Goal: Information Seeking & Learning: Learn about a topic

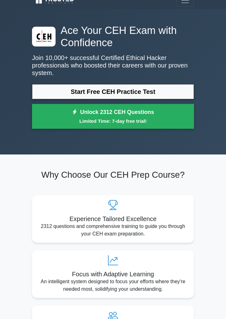
click at [171, 87] on link "Start Free CEH Practice Test" at bounding box center [113, 91] width 162 height 15
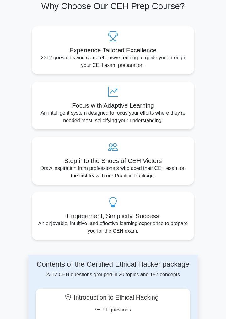
scroll to position [177, 0]
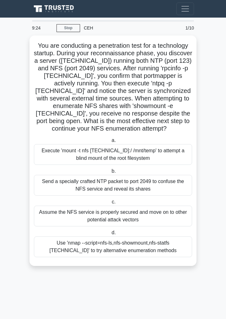
click at [181, 244] on div "Use 'nmap --script=nfs-ls,nfs-showmount,nfs-statfs 192.168.5.20' to try alterna…" at bounding box center [113, 247] width 158 height 21
click at [110, 235] on input "d. Use 'nmap --script=nfs-ls,nfs-showmount,nfs-statfs 192.168.5.20' to try alte…" at bounding box center [110, 233] width 0 height 4
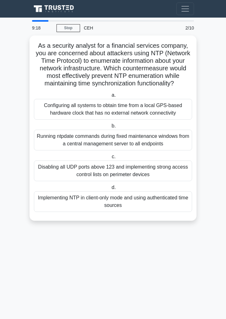
click at [161, 130] on div "Running ntpdate commands during fixed maintenance windows from a central manage…" at bounding box center [113, 140] width 158 height 21
click at [110, 128] on input "b. Running ntpdate commands during fixed maintenance windows from a central man…" at bounding box center [110, 126] width 0 height 4
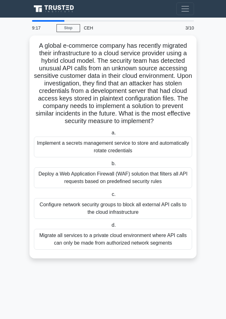
click at [154, 139] on div "Implement a secrets management service to store and automatically rotate creden…" at bounding box center [113, 147] width 158 height 21
click at [110, 135] on input "a. Implement a secrets management service to store and automatically rotate cre…" at bounding box center [110, 133] width 0 height 4
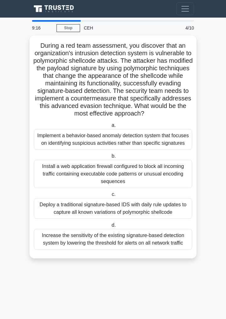
click at [141, 184] on div "Install a web application firewall configured to block all incoming traffic con…" at bounding box center [113, 174] width 158 height 28
click at [110, 158] on input "b. Install a web application firewall configured to block all incoming traffic …" at bounding box center [110, 156] width 0 height 4
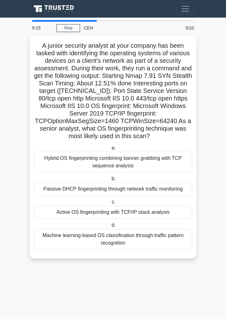
click at [147, 155] on div "Hybrid OS fingerprinting combining banner grabbing with TCP sequence analysis" at bounding box center [113, 162] width 158 height 21
click at [110, 150] on input "a. Hybrid OS fingerprinting combining banner grabbing with TCP sequence analysis" at bounding box center [110, 148] width 0 height 4
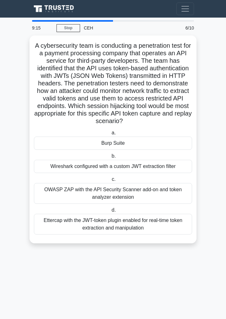
click at [144, 168] on div "Wireshark configured with a custom JWT extraction filter" at bounding box center [113, 166] width 158 height 13
click at [110, 158] on input "b. Wireshark configured with a custom JWT extraction filter" at bounding box center [110, 156] width 0 height 4
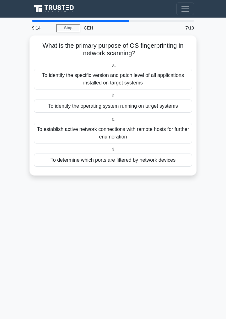
click at [147, 159] on div "To determine which ports are filtered by network devices" at bounding box center [113, 160] width 158 height 13
click at [110, 152] on input "d. To determine which ports are filtered by network devices" at bounding box center [110, 150] width 0 height 4
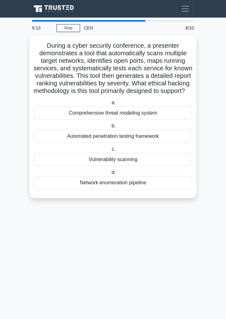
click at [157, 138] on div "Automated penetration testing framework" at bounding box center [113, 136] width 158 height 13
click at [110, 128] on input "b. Automated penetration testing framework" at bounding box center [110, 126] width 0 height 4
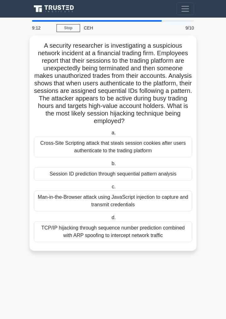
click at [157, 138] on div "Cross-Site Scripting attack that steals session cookies after users authenticat…" at bounding box center [113, 147] width 158 height 21
click at [110, 135] on input "a. Cross-Site Scripting attack that steals session cookies after users authenti…" at bounding box center [110, 133] width 0 height 4
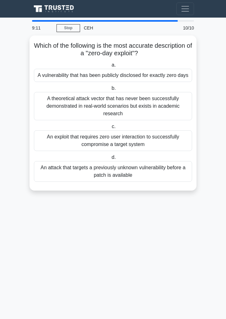
click at [157, 138] on div "An exploit that requires zero user interaction to successfully compromise a tar…" at bounding box center [113, 140] width 158 height 21
click at [111, 129] on input "c. An exploit that requires zero user interaction to successfully compromise a …" at bounding box center [111, 127] width 0 height 4
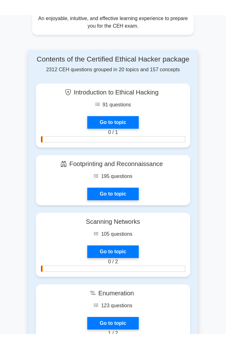
scroll to position [390, 0]
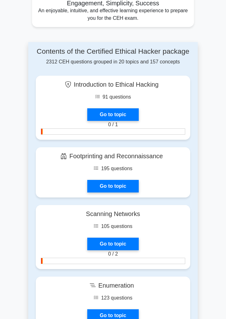
click at [122, 184] on link "Go to topic" at bounding box center [113, 186] width 52 height 13
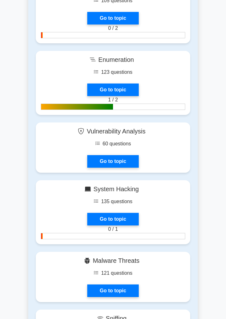
scroll to position [628, 0]
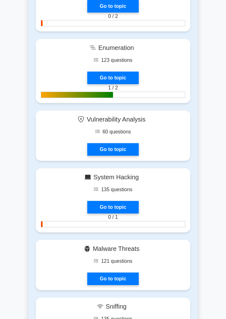
click at [129, 78] on link "Go to topic" at bounding box center [113, 78] width 52 height 13
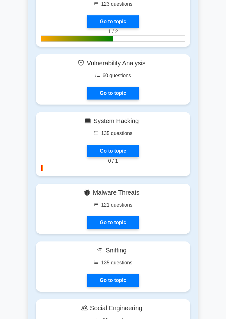
scroll to position [683, 0]
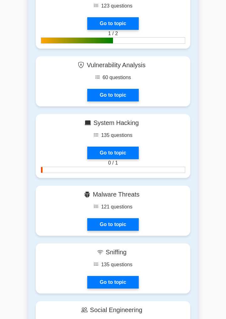
click at [129, 149] on link "Go to topic" at bounding box center [113, 153] width 52 height 13
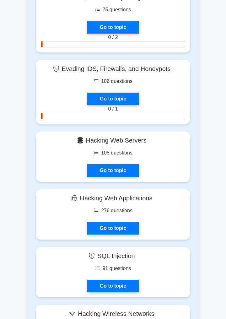
scroll to position [1175, 0]
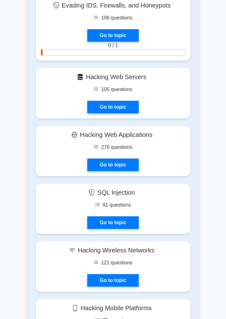
click at [135, 226] on link "Go to topic" at bounding box center [113, 223] width 52 height 13
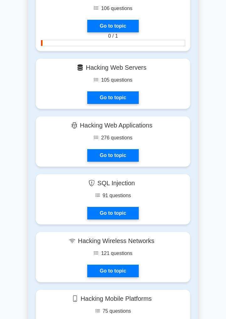
scroll to position [1205, 0]
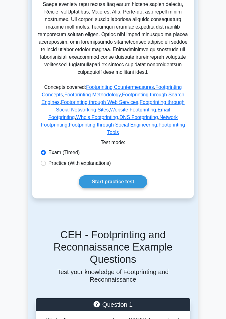
scroll to position [336, 0]
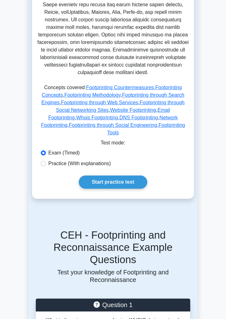
click at [134, 176] on link "Start practice test" at bounding box center [113, 182] width 68 height 13
click at [50, 160] on label "Practice (With explanations)" at bounding box center [79, 164] width 63 height 8
click at [46, 161] on input "Practice (With explanations)" at bounding box center [43, 163] width 5 height 5
radio input "true"
click at [128, 176] on link "Start practice test" at bounding box center [113, 182] width 68 height 13
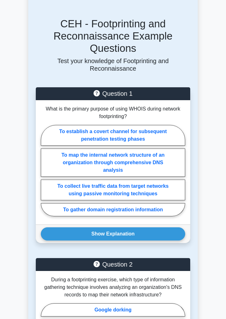
scroll to position [548, 0]
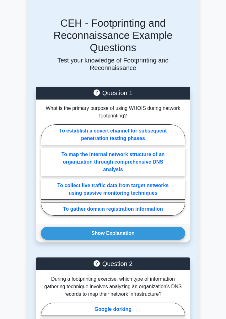
click at [168, 227] on button "Show Explanation" at bounding box center [113, 233] width 145 height 13
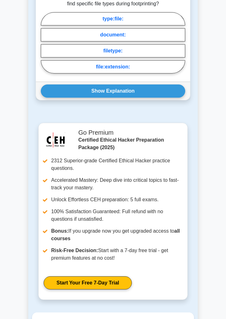
scroll to position [1190, 0]
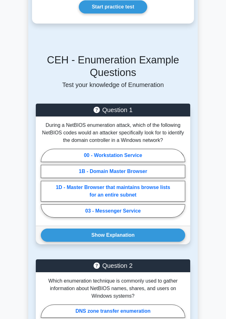
scroll to position [433, 0]
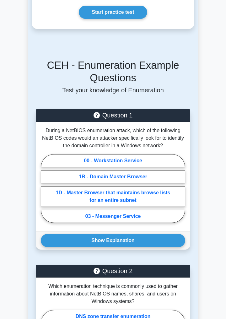
click at [51, 171] on label "1B - Domain Master Browser" at bounding box center [113, 176] width 145 height 13
click at [45, 189] on input "1B - Domain Master Browser" at bounding box center [43, 191] width 4 height 4
radio input "true"
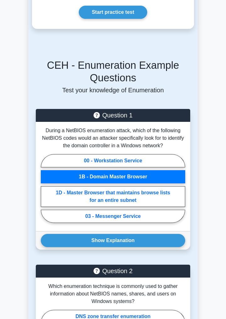
click at [162, 237] on button "Show Explanation" at bounding box center [113, 240] width 145 height 13
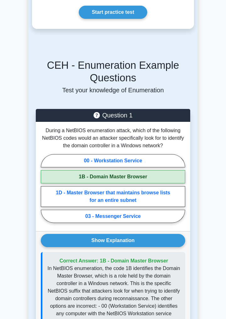
click at [167, 235] on button "Show Explanation" at bounding box center [113, 240] width 145 height 13
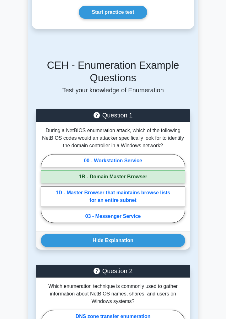
click at [167, 235] on button "Hide Explanation" at bounding box center [113, 240] width 145 height 13
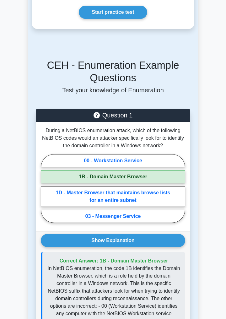
click at [167, 236] on button "Show Explanation" at bounding box center [113, 240] width 145 height 13
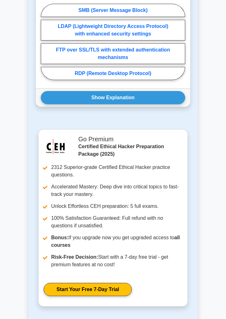
scroll to position [896, 0]
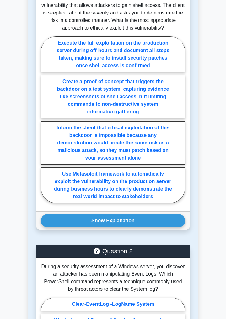
scroll to position [580, 0]
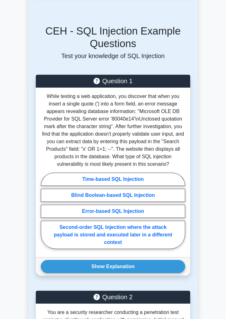
scroll to position [466, 0]
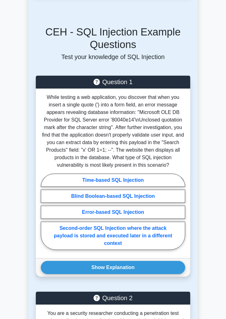
click at [158, 261] on button "Show Explanation" at bounding box center [113, 267] width 145 height 13
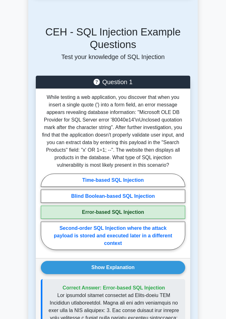
click at [162, 261] on button "Show Explanation" at bounding box center [113, 267] width 145 height 13
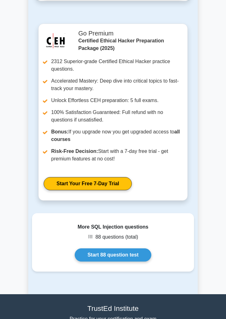
scroll to position [1325, 0]
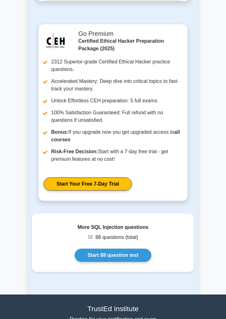
click at [144, 249] on link "Start 88 question test" at bounding box center [113, 255] width 77 height 13
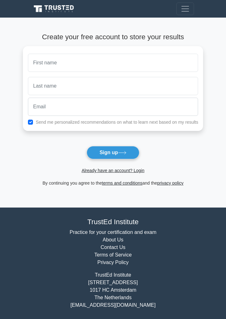
scroll to position [18, 0]
